Goal: Find specific page/section: Find specific page/section

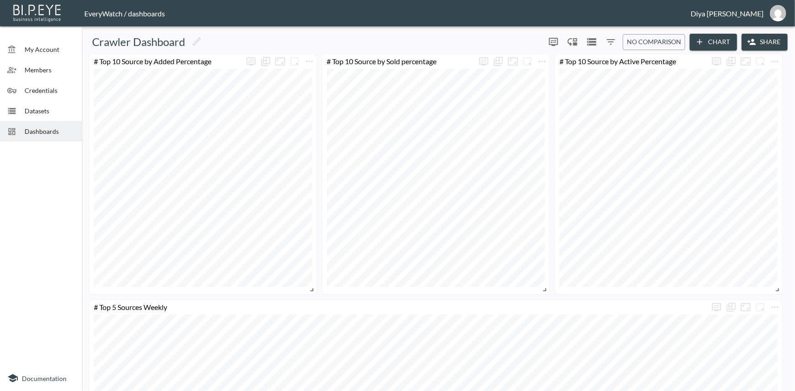
click at [53, 133] on span "Dashboards" at bounding box center [50, 132] width 50 height 10
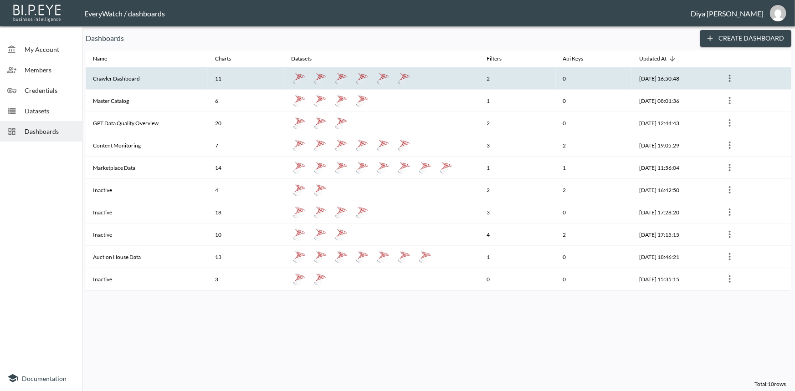
click at [124, 76] on th "Crawler Dashboard" at bounding box center [147, 78] width 122 height 22
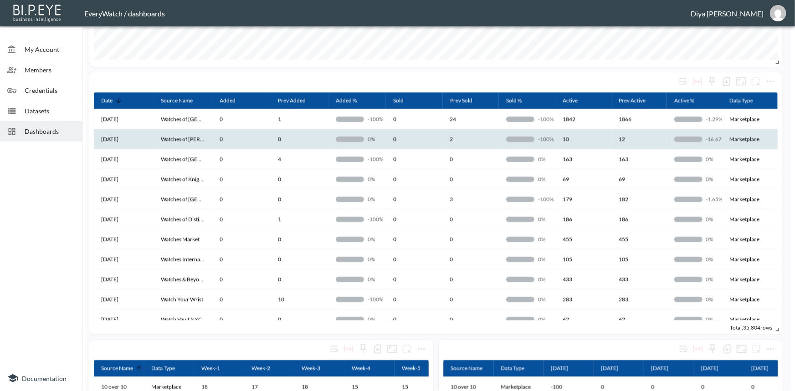
scroll to position [373, 0]
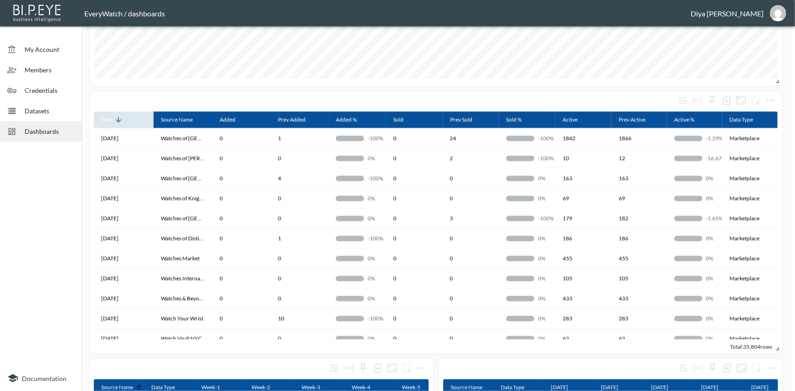
click at [119, 119] on icon at bounding box center [118, 120] width 8 height 8
click at [408, 120] on icon at bounding box center [409, 120] width 8 height 8
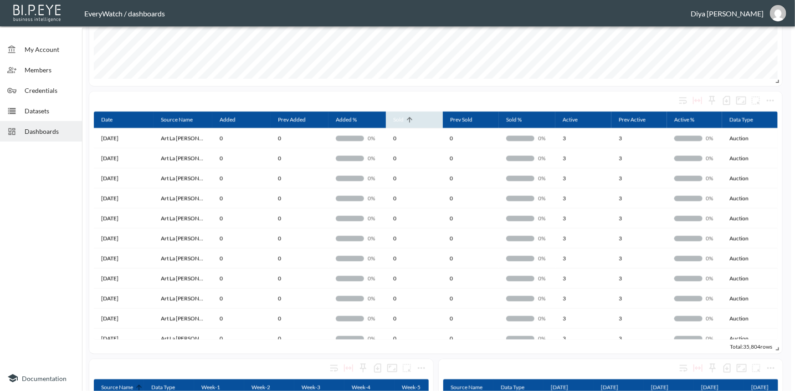
click at [408, 120] on icon at bounding box center [409, 120] width 8 height 8
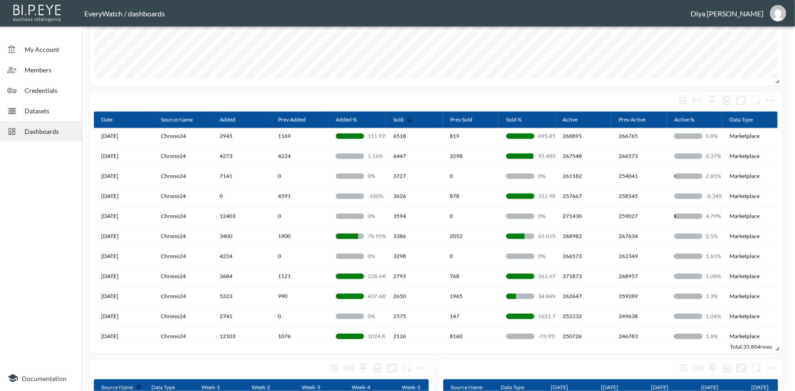
scroll to position [0, 0]
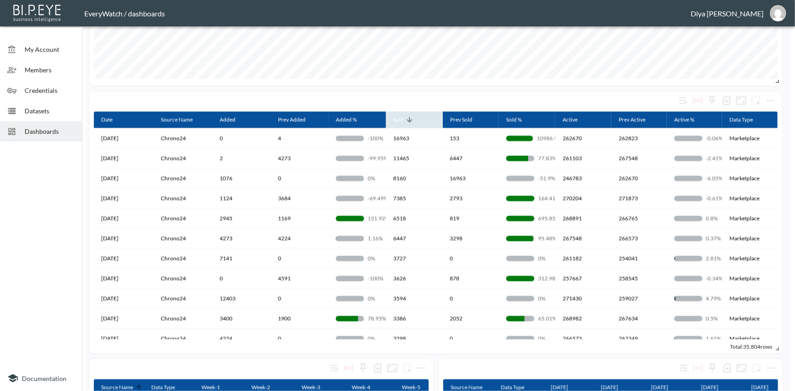
click at [406, 118] on icon at bounding box center [409, 120] width 8 height 8
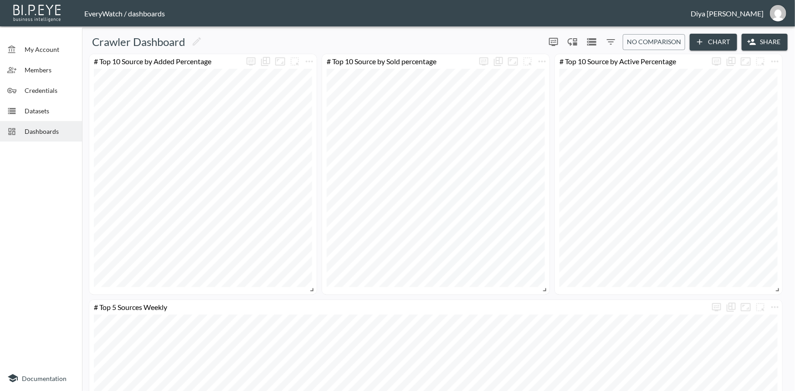
click at [605, 40] on icon "Filters" at bounding box center [610, 41] width 11 height 11
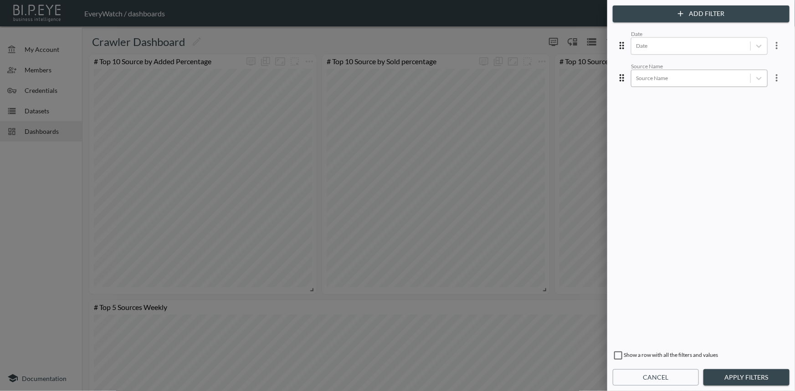
click at [664, 78] on div at bounding box center [691, 78] width 110 height 9
click at [666, 50] on div at bounding box center [691, 45] width 110 height 9
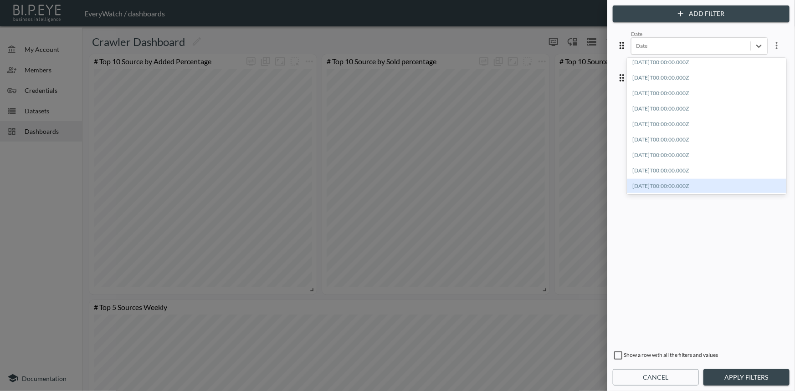
click at [671, 185] on div "[DATE]T00:00:00.000Z" at bounding box center [706, 186] width 159 height 14
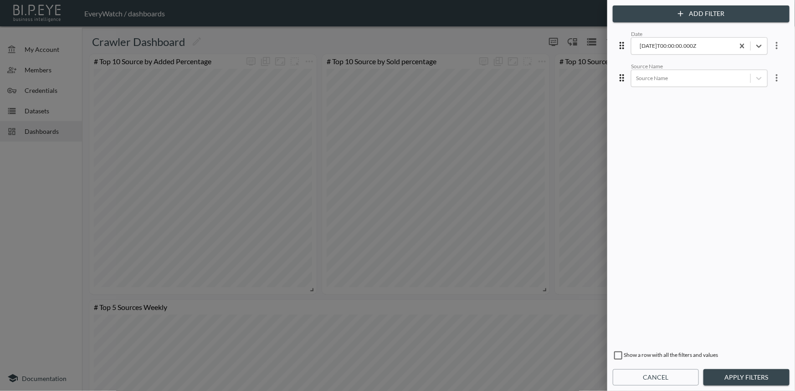
click at [722, 377] on button "Apply Filters" at bounding box center [746, 377] width 86 height 17
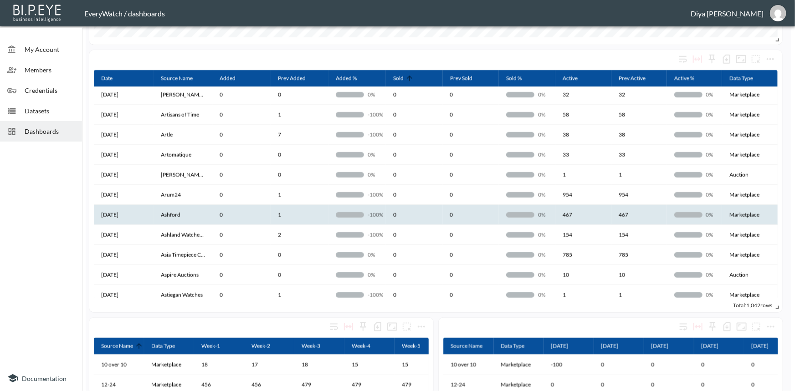
scroll to position [0, 0]
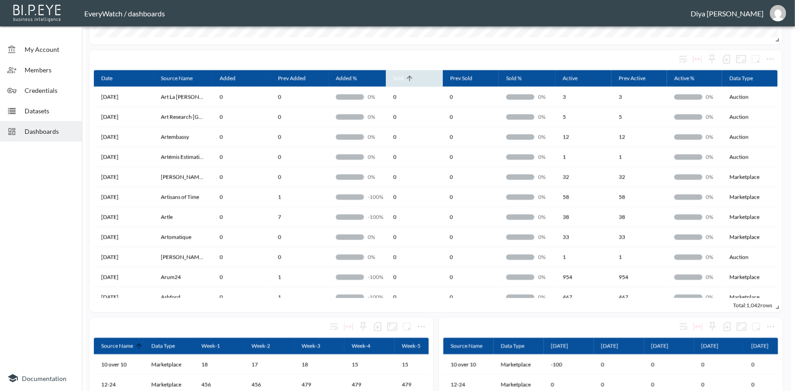
click at [411, 77] on icon at bounding box center [409, 78] width 8 height 8
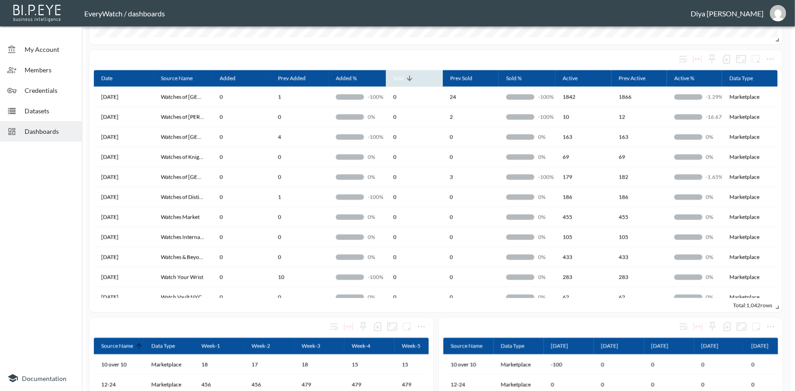
click at [411, 77] on icon at bounding box center [409, 78] width 8 height 8
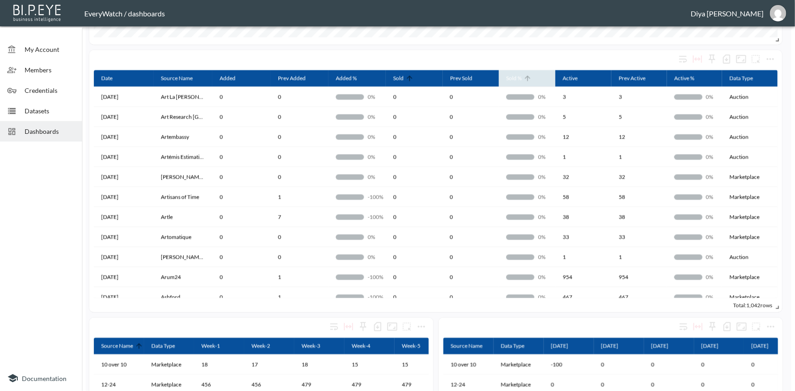
click at [529, 78] on icon at bounding box center [527, 78] width 8 height 8
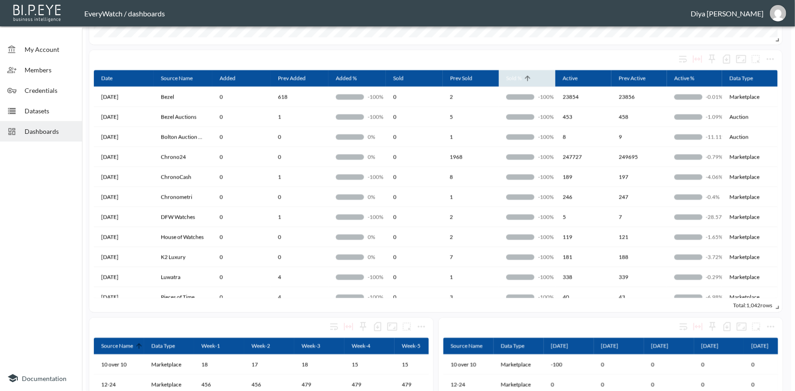
click at [529, 78] on icon at bounding box center [527, 78] width 8 height 8
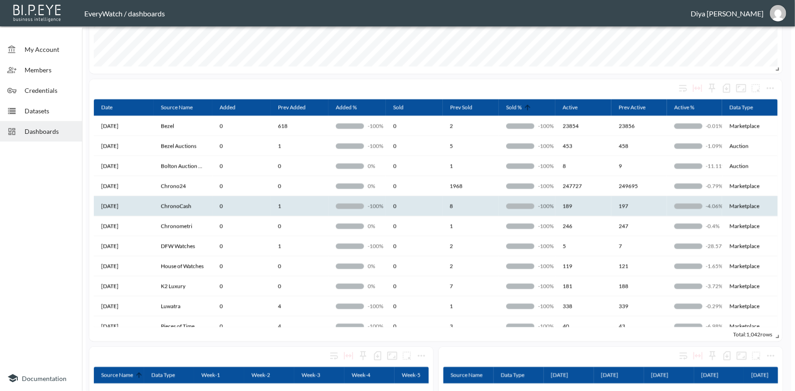
scroll to position [373, 0]
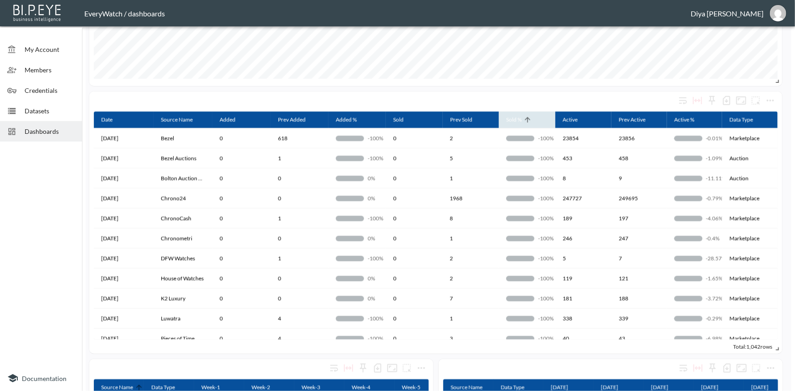
click at [527, 120] on icon at bounding box center [527, 120] width 8 height 8
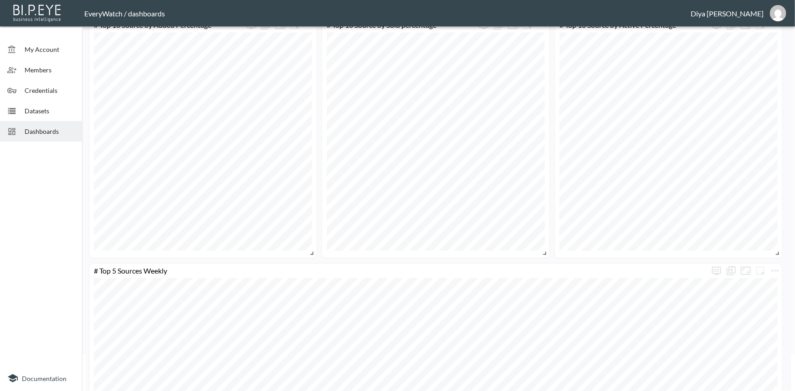
scroll to position [0, 0]
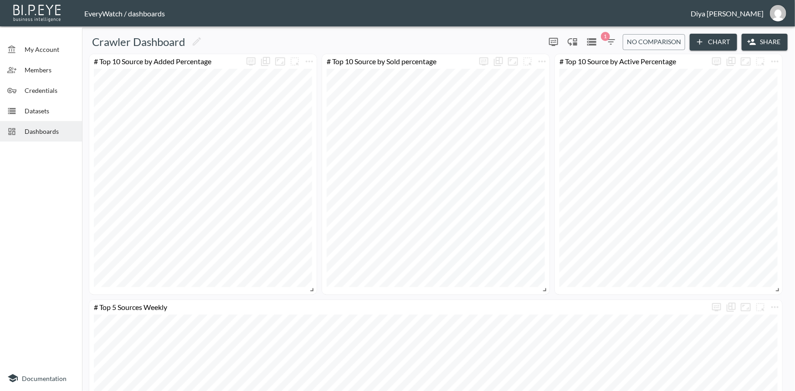
click at [613, 43] on icon "button" at bounding box center [610, 41] width 11 height 11
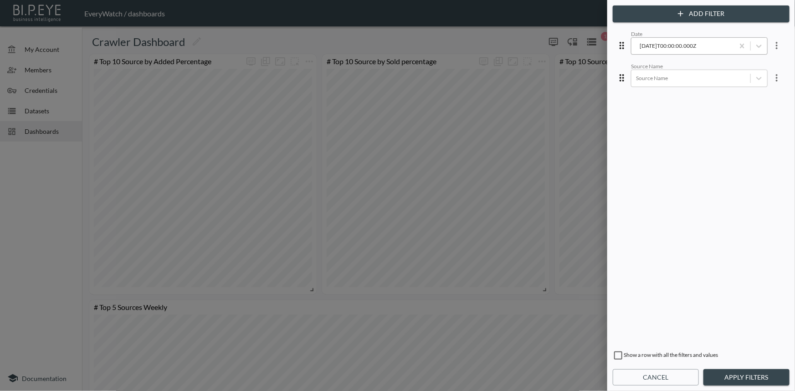
click at [670, 46] on div "2025-10-07T00:00:00.000Z" at bounding box center [682, 45] width 93 height 9
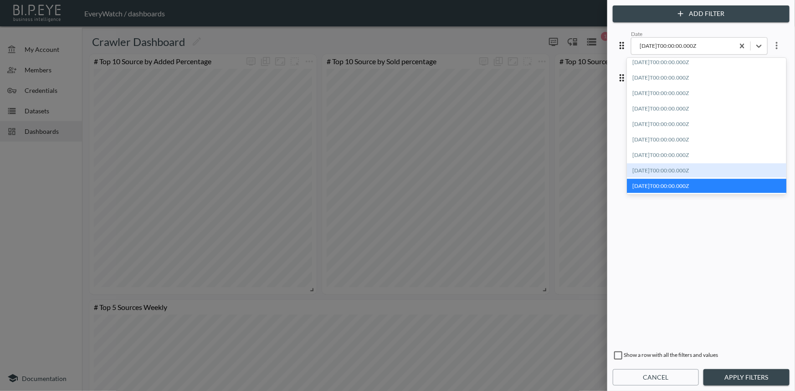
click at [669, 168] on div "[DATE]T00:00:00.000Z" at bounding box center [706, 171] width 159 height 14
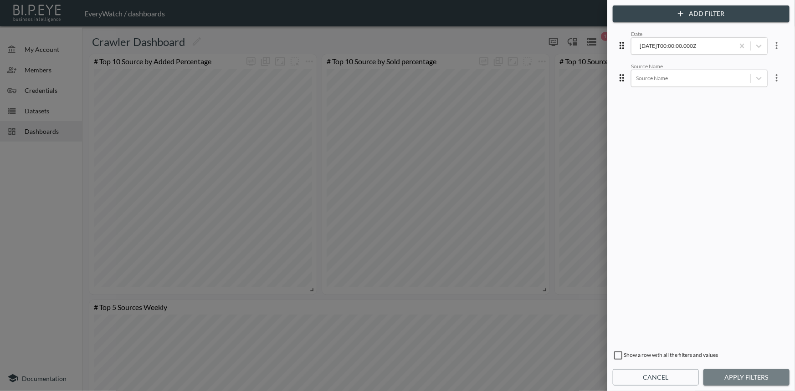
click at [742, 379] on button "Apply Filters" at bounding box center [746, 377] width 86 height 17
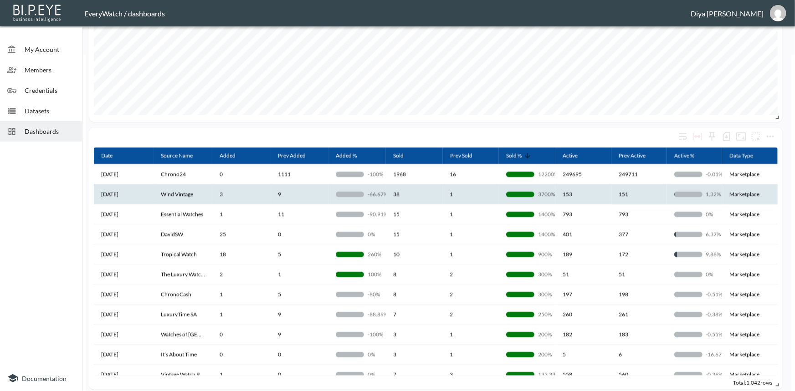
scroll to position [331, 0]
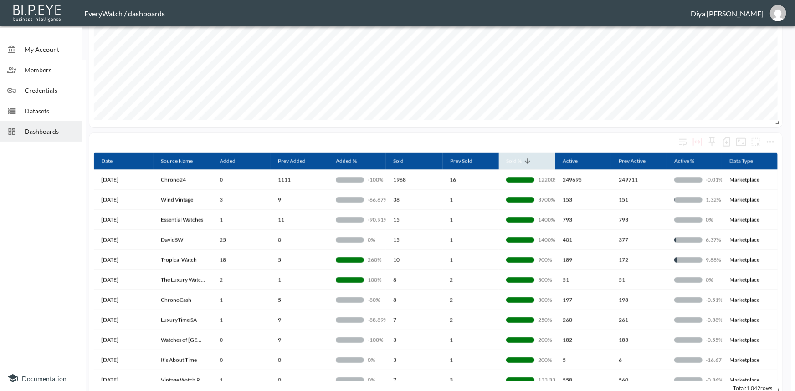
click at [524, 162] on icon at bounding box center [527, 161] width 8 height 8
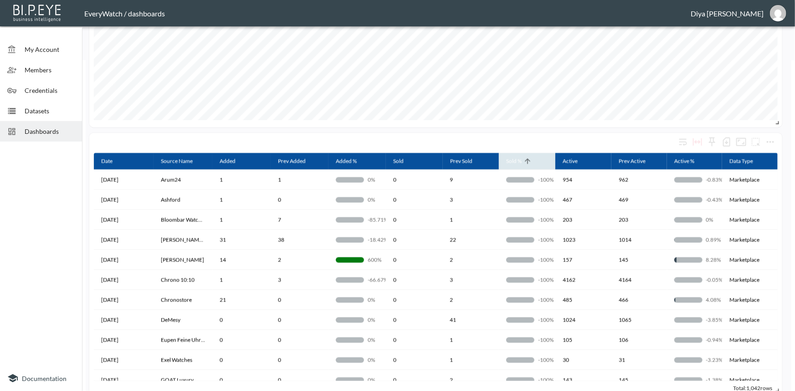
click at [524, 162] on icon at bounding box center [527, 161] width 8 height 8
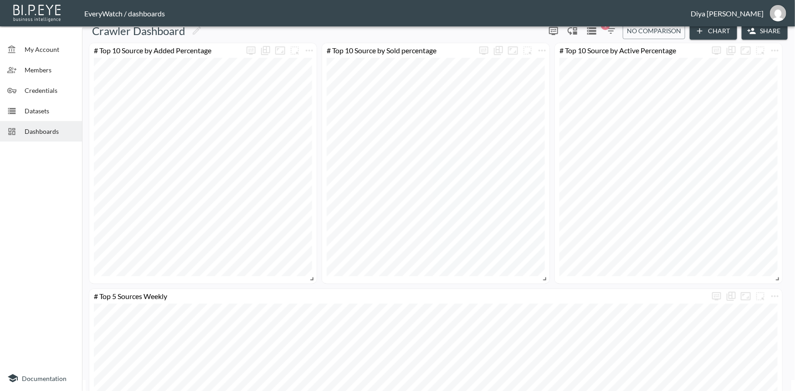
scroll to position [0, 0]
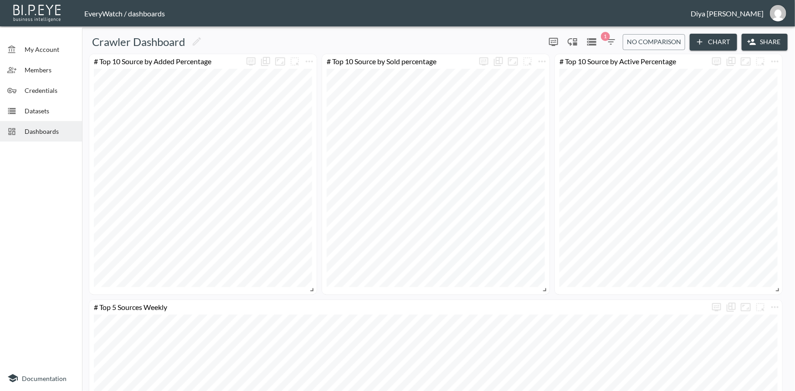
click at [608, 44] on icon "button" at bounding box center [610, 41] width 11 height 11
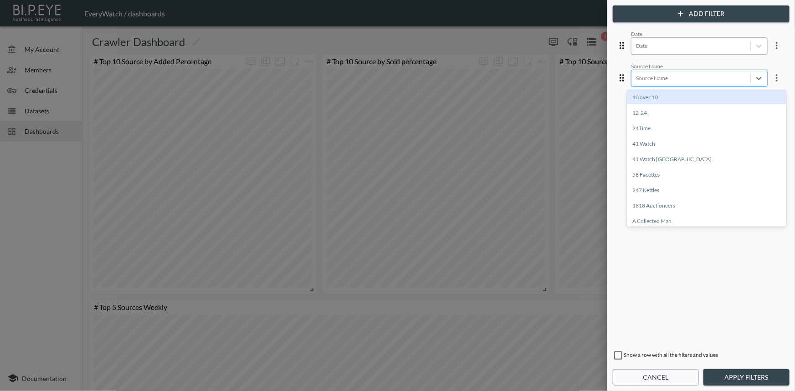
click at [712, 77] on div at bounding box center [691, 78] width 110 height 9
type input "chro"
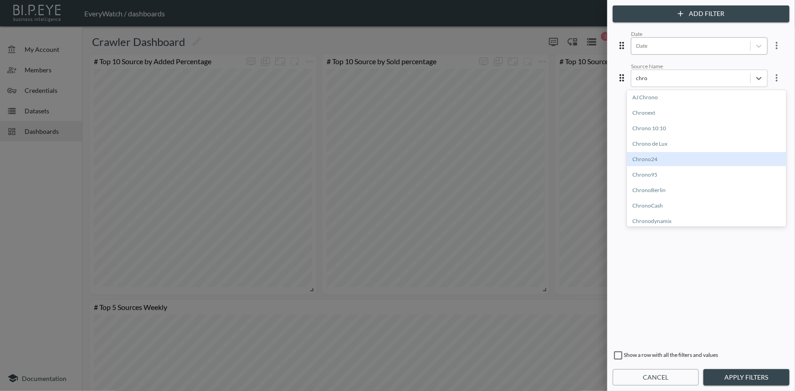
click at [659, 164] on div "Chrono24" at bounding box center [706, 159] width 159 height 14
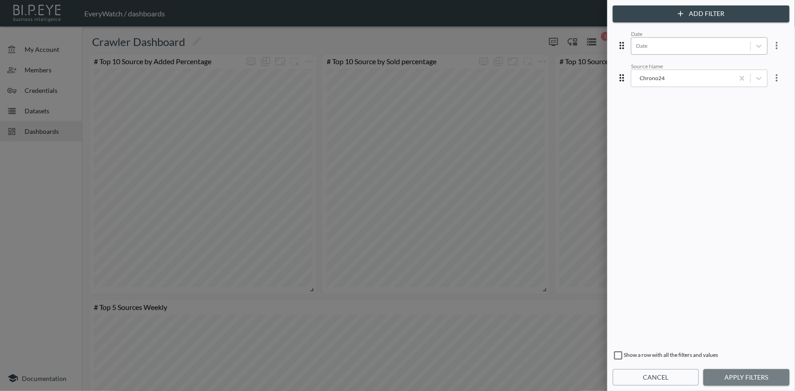
click at [735, 374] on button "Apply Filters" at bounding box center [746, 377] width 86 height 17
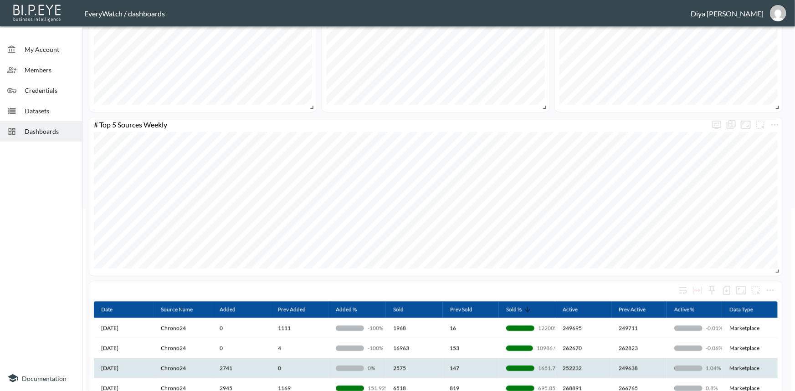
scroll to position [290, 0]
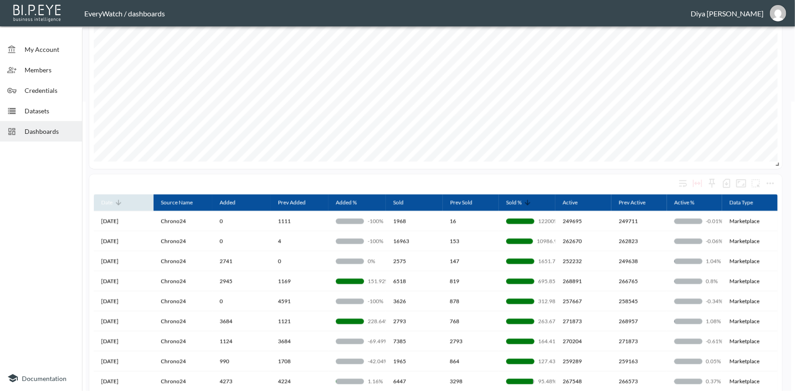
click at [122, 201] on icon at bounding box center [118, 203] width 8 height 8
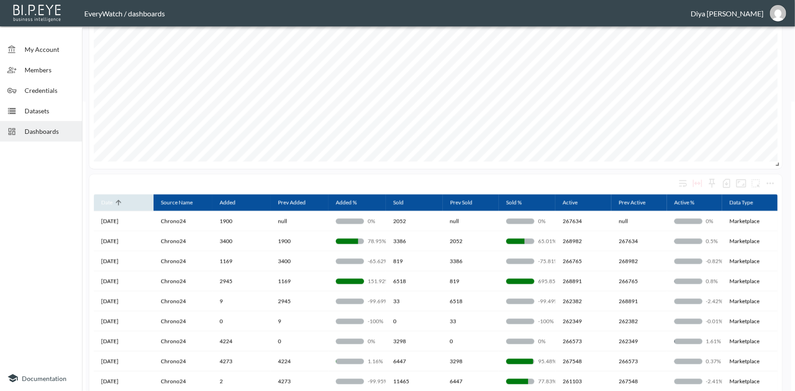
click at [122, 201] on icon at bounding box center [118, 203] width 8 height 8
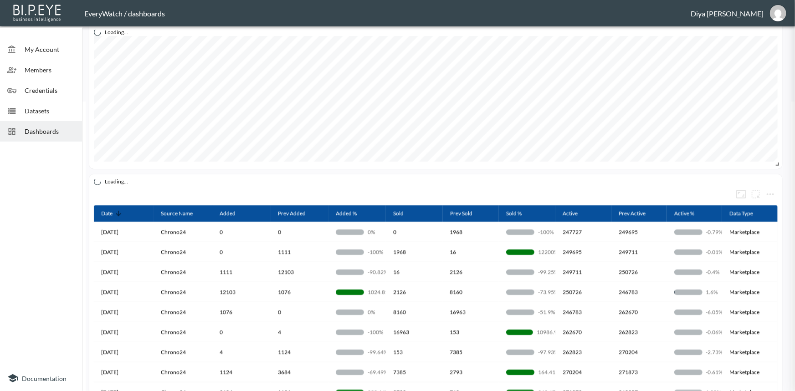
click at [613, 41] on div at bounding box center [397, 195] width 795 height 391
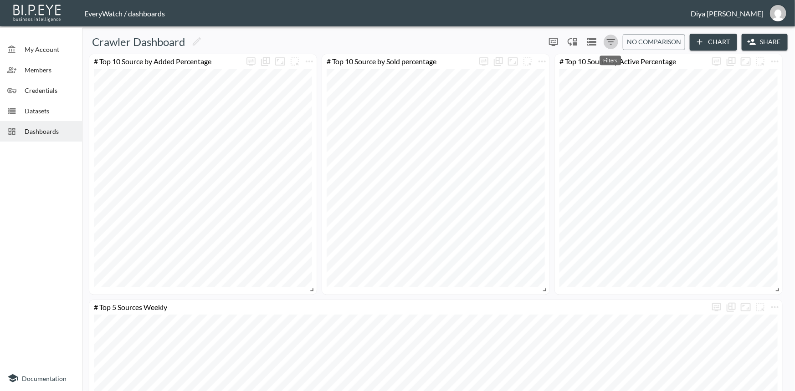
click at [610, 41] on icon "Filters" at bounding box center [610, 41] width 11 height 11
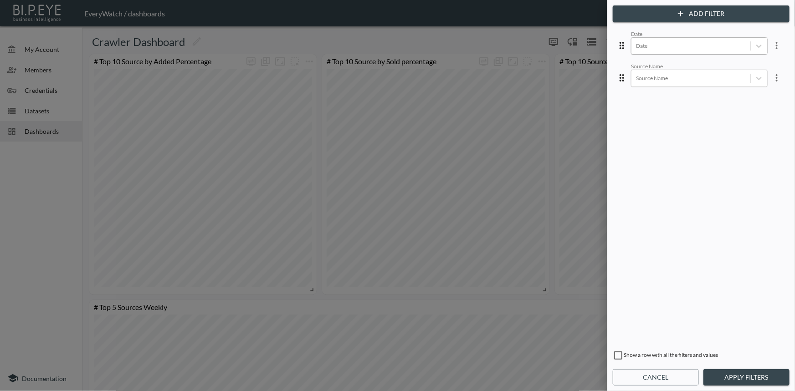
click at [684, 46] on div at bounding box center [691, 45] width 110 height 9
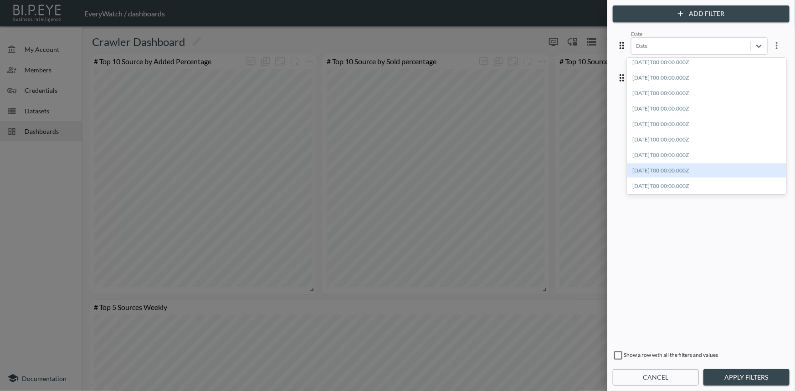
click at [674, 169] on div "[DATE]T00:00:00.000Z" at bounding box center [706, 171] width 159 height 14
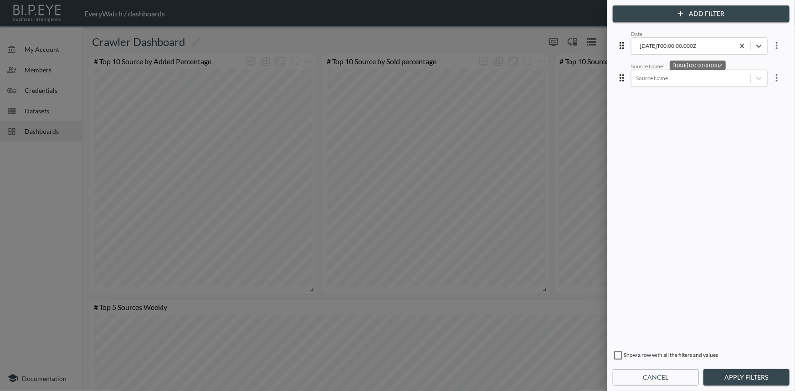
click at [772, 41] on icon "more" at bounding box center [776, 45] width 11 height 11
click at [751, 59] on li "Edit" at bounding box center [744, 66] width 82 height 16
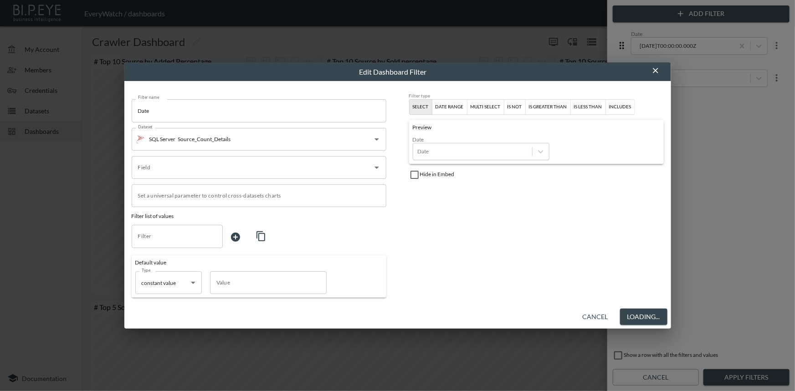
type input "Date"
click at [653, 69] on icon "button" at bounding box center [655, 70] width 5 height 5
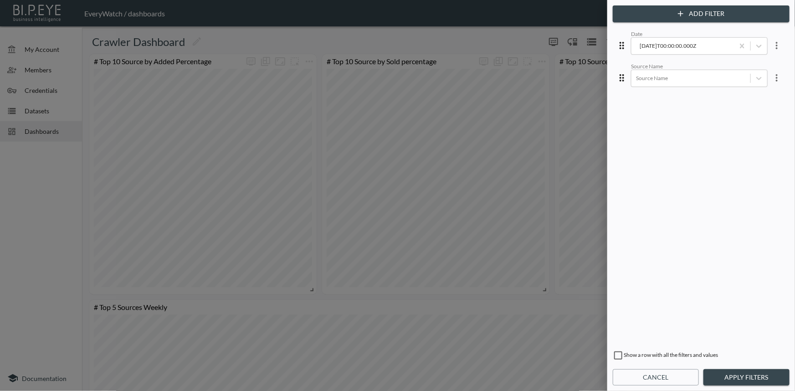
click at [745, 375] on button "Apply Filters" at bounding box center [746, 377] width 86 height 17
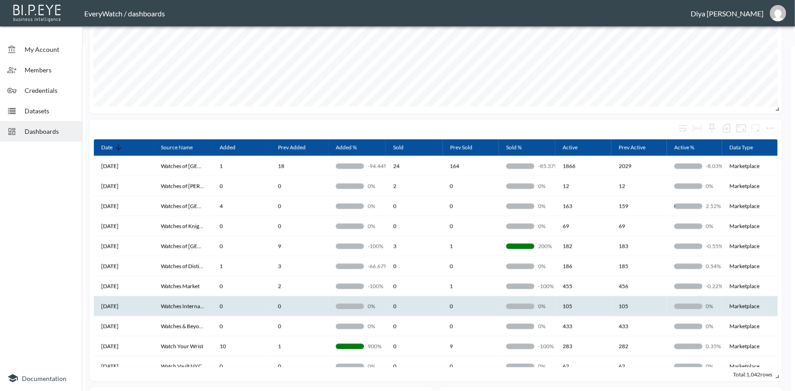
scroll to position [248, 0]
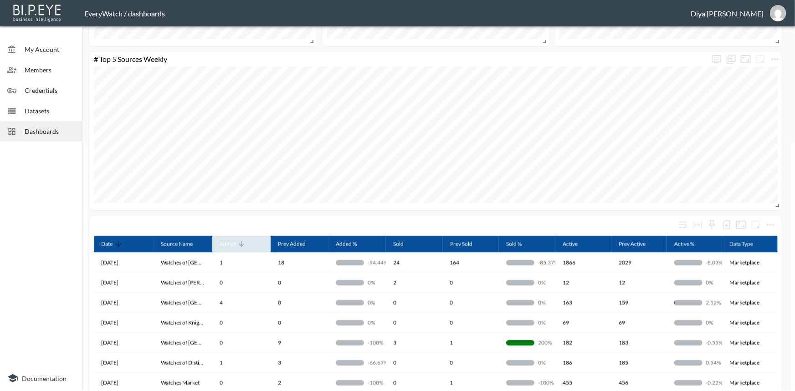
click at [242, 243] on icon at bounding box center [241, 244] width 8 height 8
click at [242, 243] on icon at bounding box center [241, 243] width 5 height 5
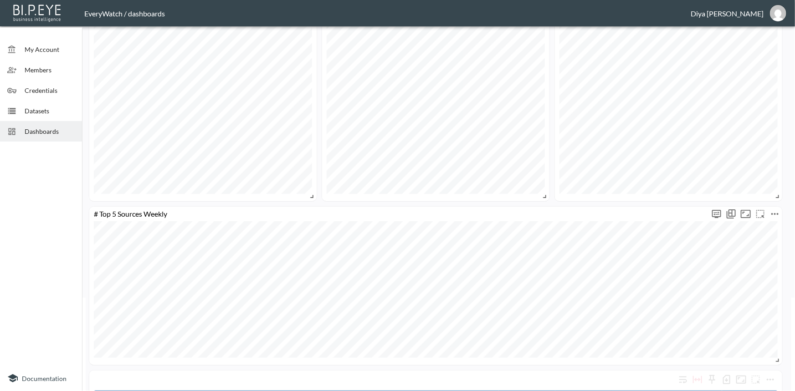
scroll to position [0, 0]
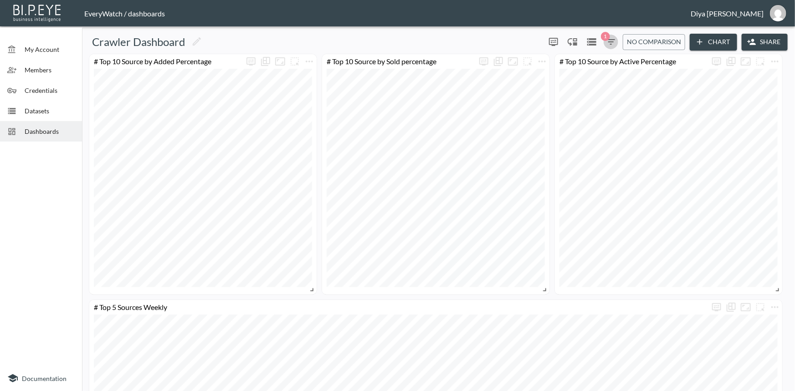
click at [612, 37] on icon "button" at bounding box center [610, 41] width 11 height 11
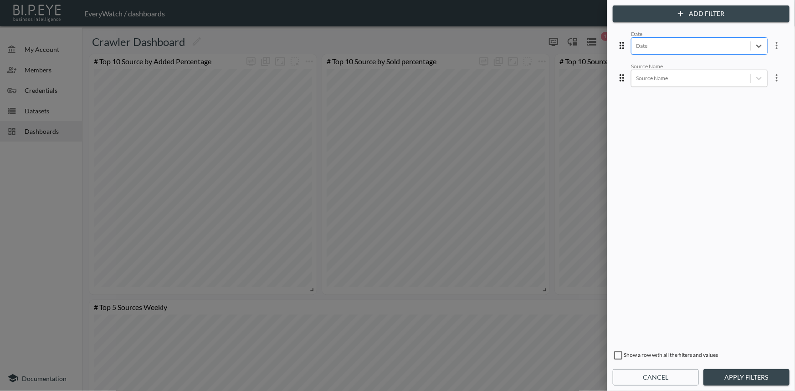
click at [751, 381] on button "Apply Filters" at bounding box center [746, 377] width 86 height 17
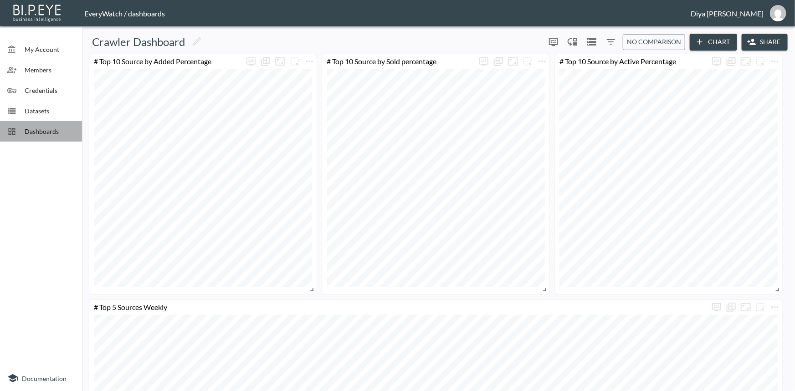
click at [77, 132] on div "Dashboards" at bounding box center [41, 131] width 82 height 20
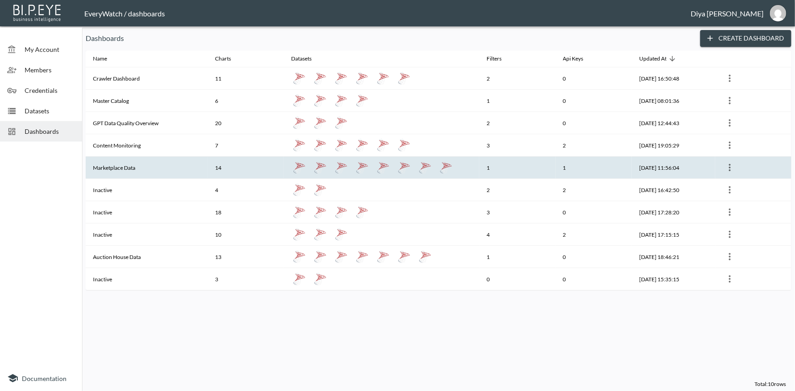
click at [120, 168] on th "Marketplace Data" at bounding box center [147, 168] width 122 height 22
